Goal: Task Accomplishment & Management: Manage account settings

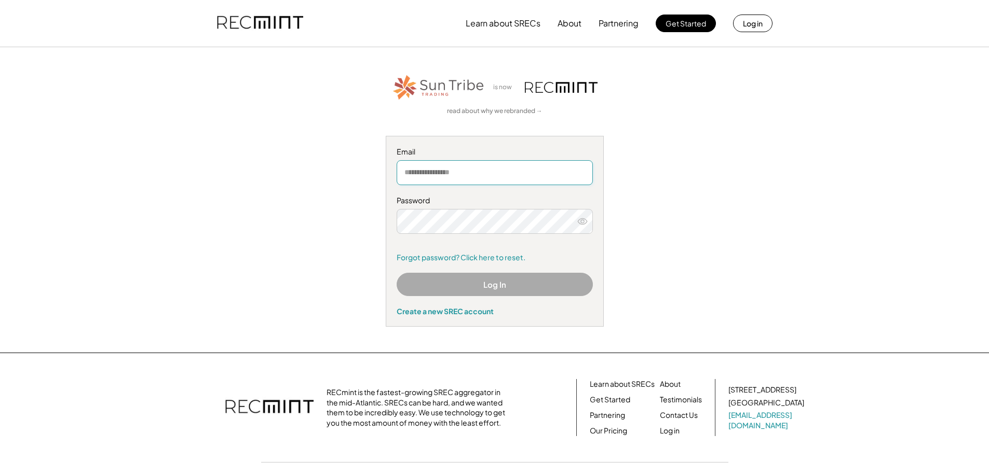
click at [522, 172] on input "email" at bounding box center [494, 172] width 196 height 25
type input "**********"
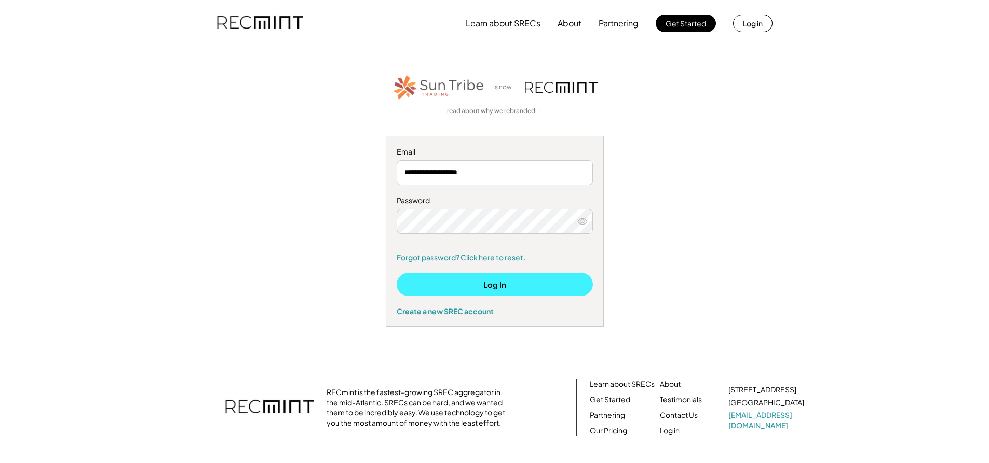
click at [483, 284] on button "Log In" at bounding box center [494, 284] width 196 height 23
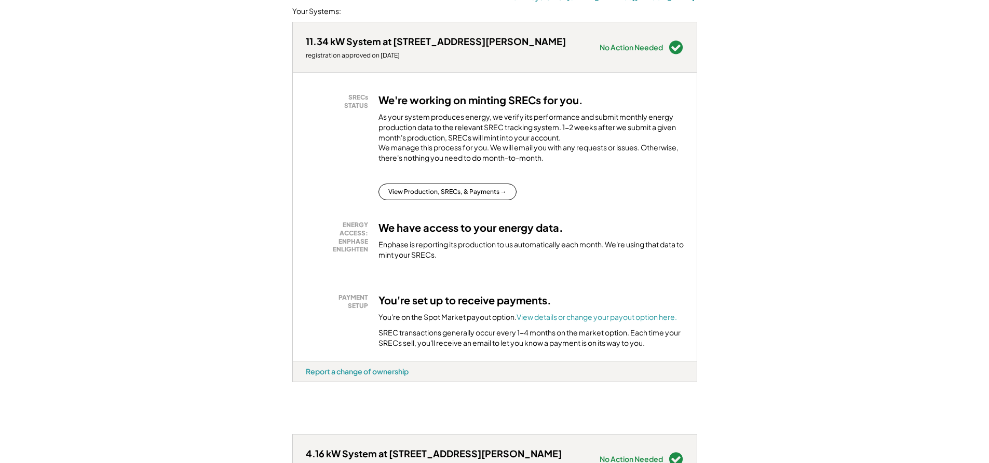
scroll to position [156, 0]
click at [496, 200] on button "View Production, SRECs, & Payments →" at bounding box center [447, 191] width 138 height 17
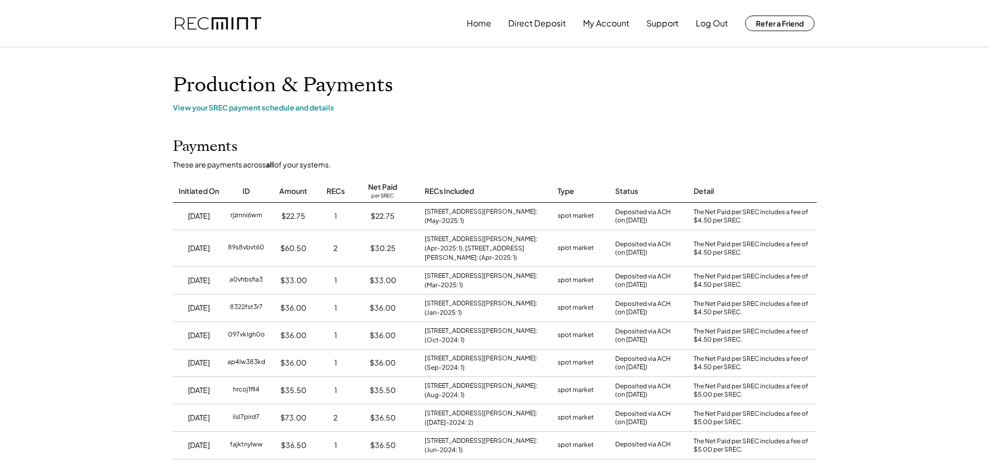
click at [305, 107] on div "View your SREC payment schedule and details" at bounding box center [494, 107] width 643 height 9
